Goal: Check status: Check status

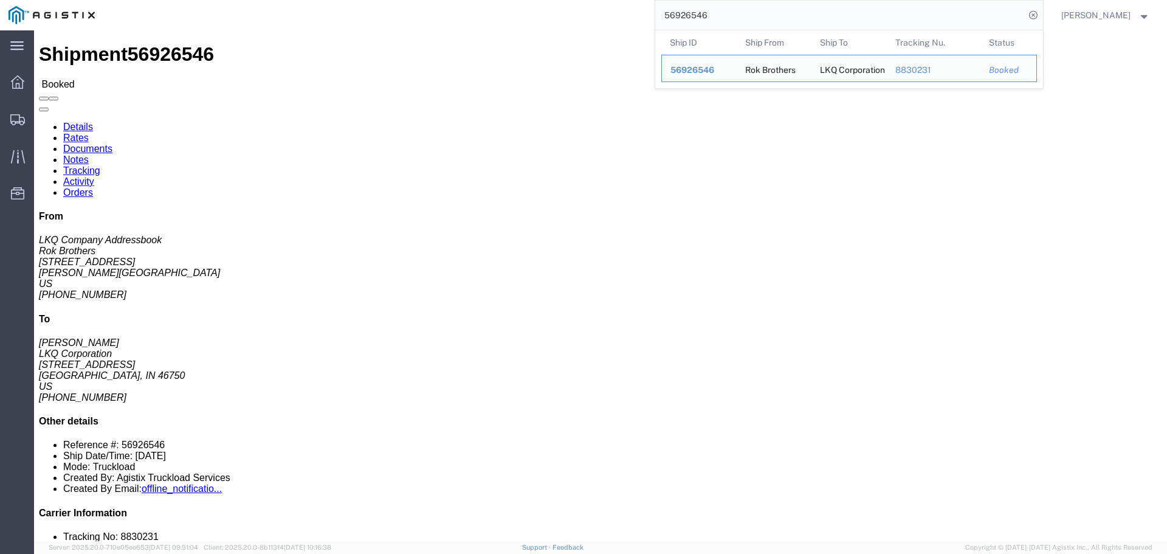
click at [724, 23] on input "56926546" at bounding box center [840, 15] width 370 height 29
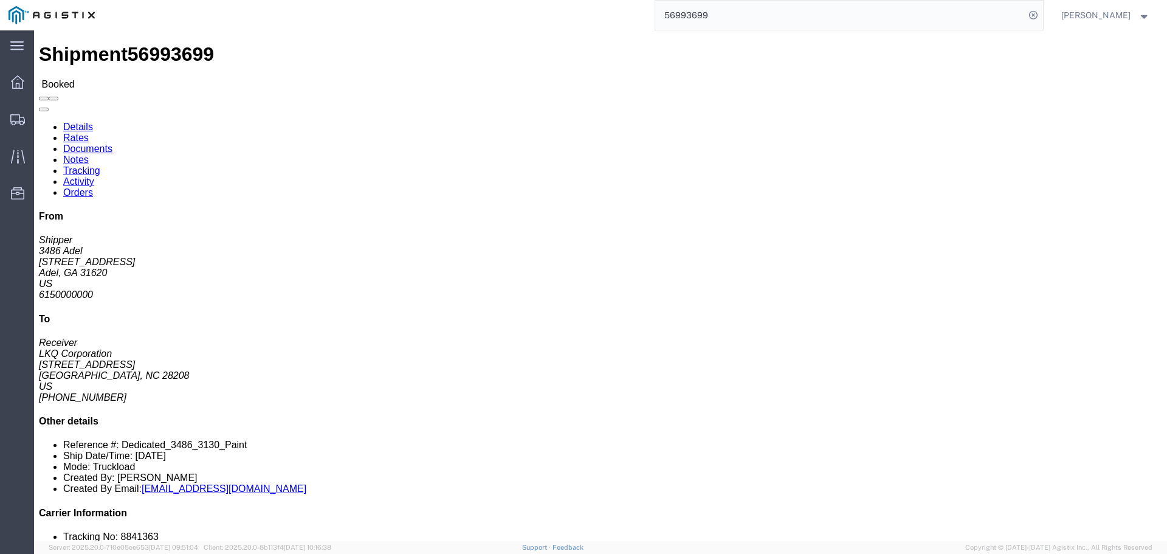
click link "Rates"
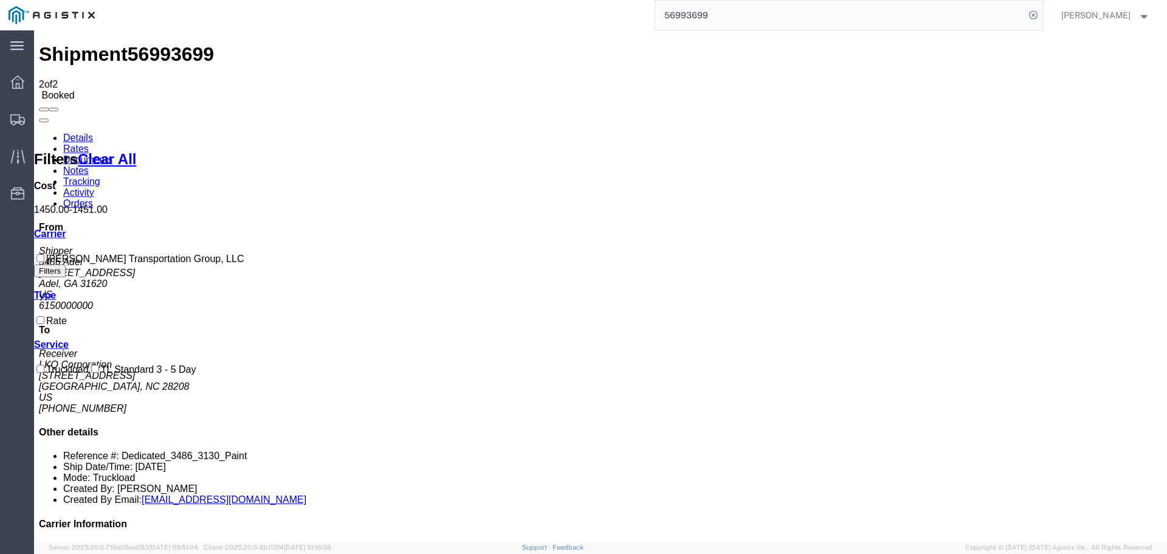
click at [723, 12] on input "56993699" at bounding box center [840, 15] width 370 height 29
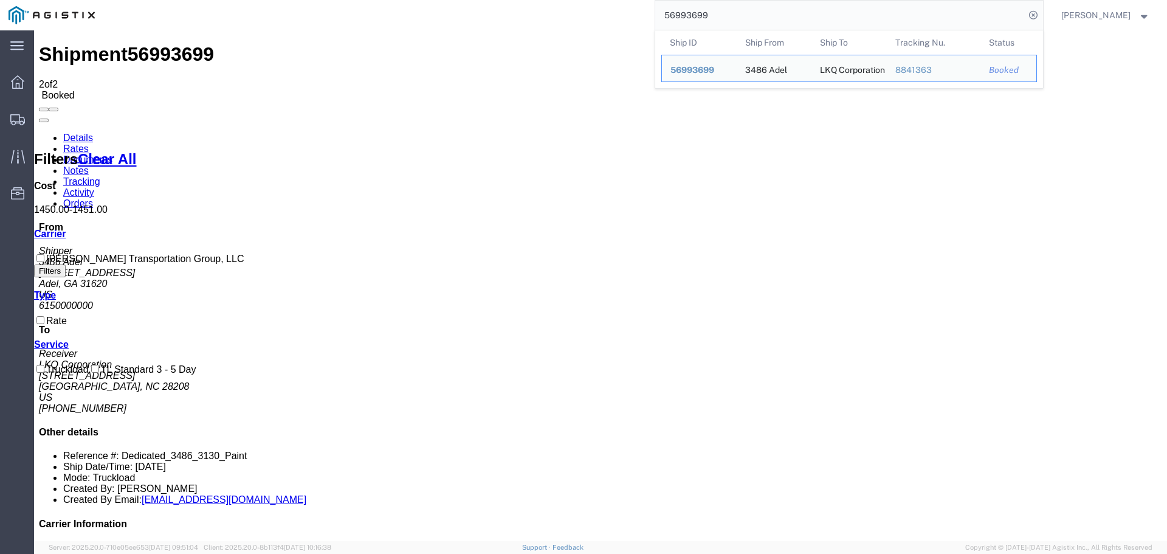
click at [723, 12] on input "56993699" at bounding box center [840, 15] width 370 height 29
paste input "00300"
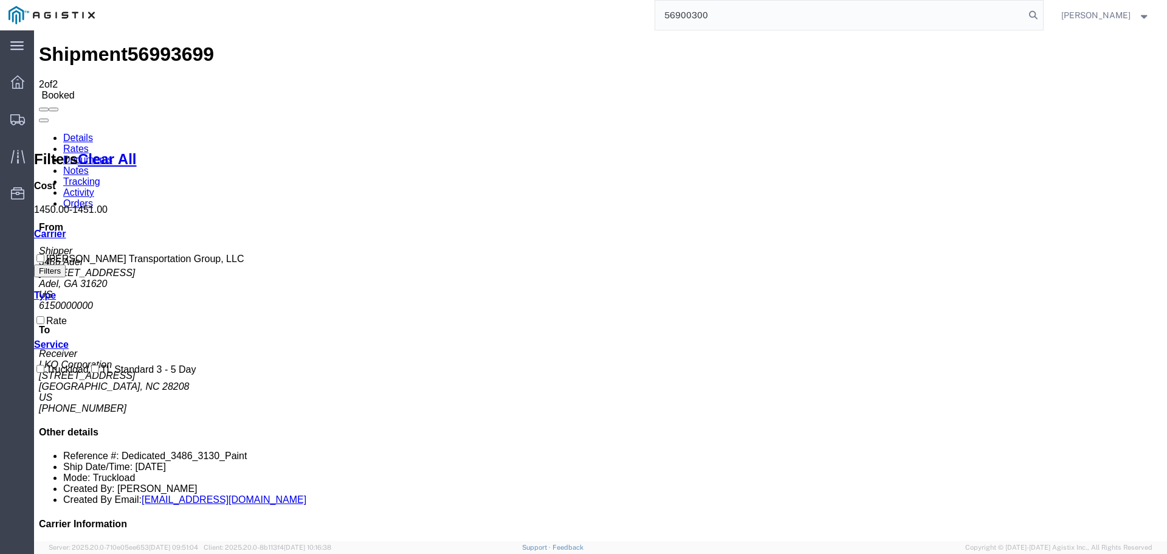
type input "56900300"
